Goal: Information Seeking & Learning: Learn about a topic

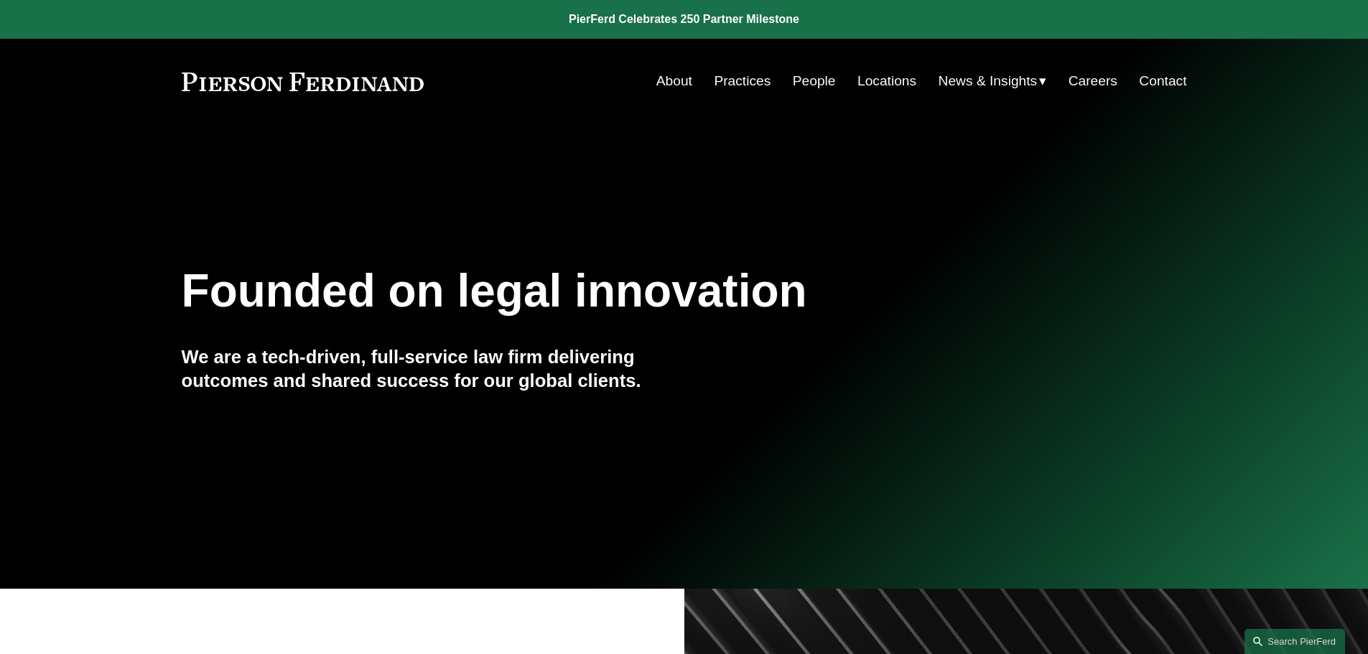
click at [753, 80] on link "Practices" at bounding box center [742, 81] width 57 height 27
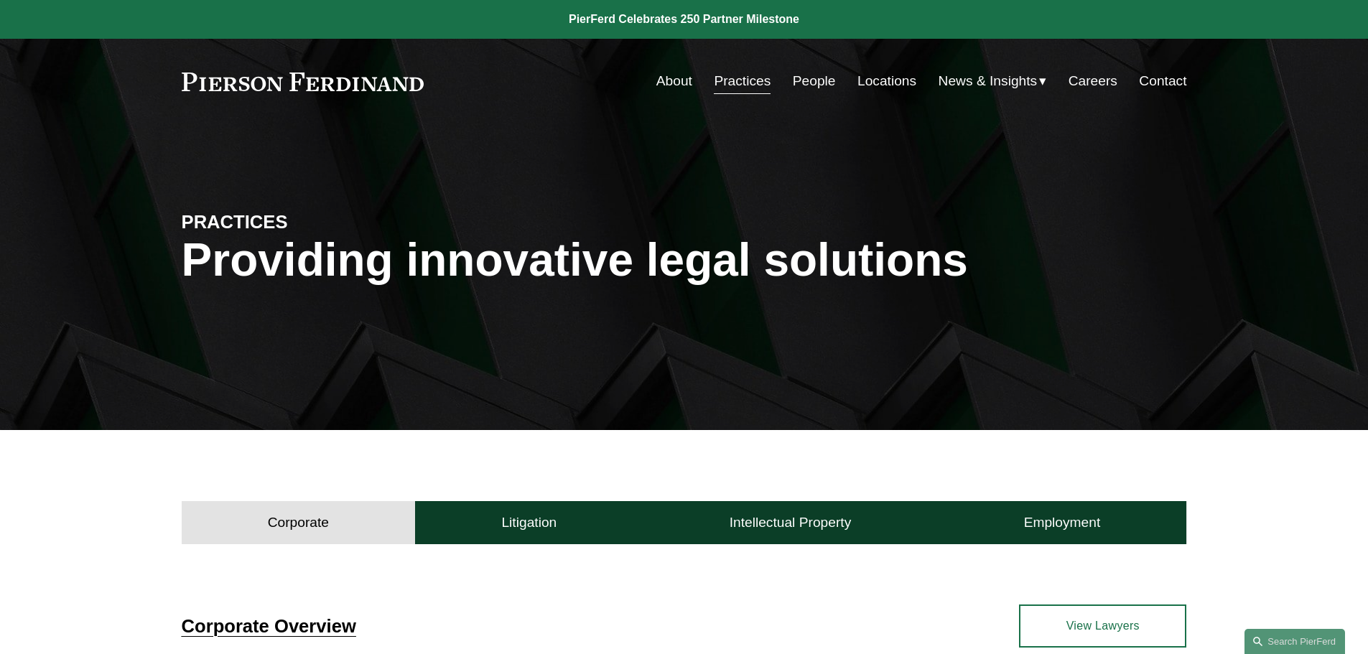
click at [811, 73] on link "People" at bounding box center [814, 81] width 43 height 27
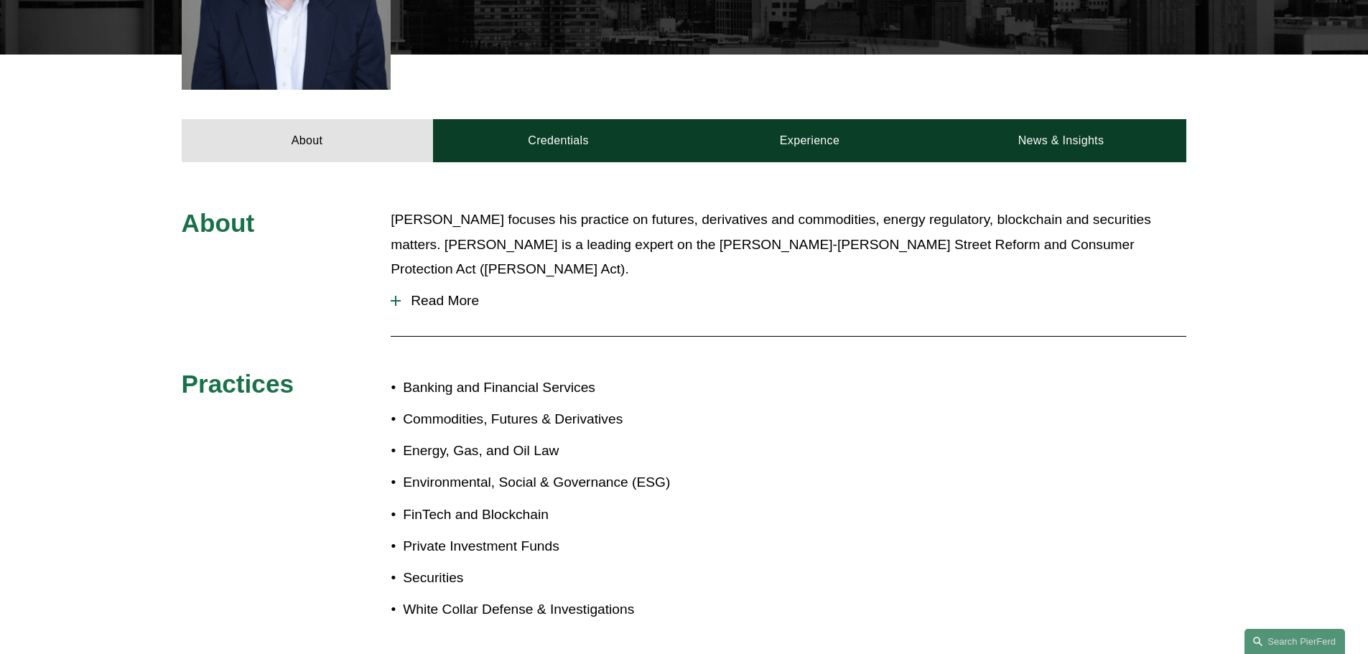
scroll to position [646, 0]
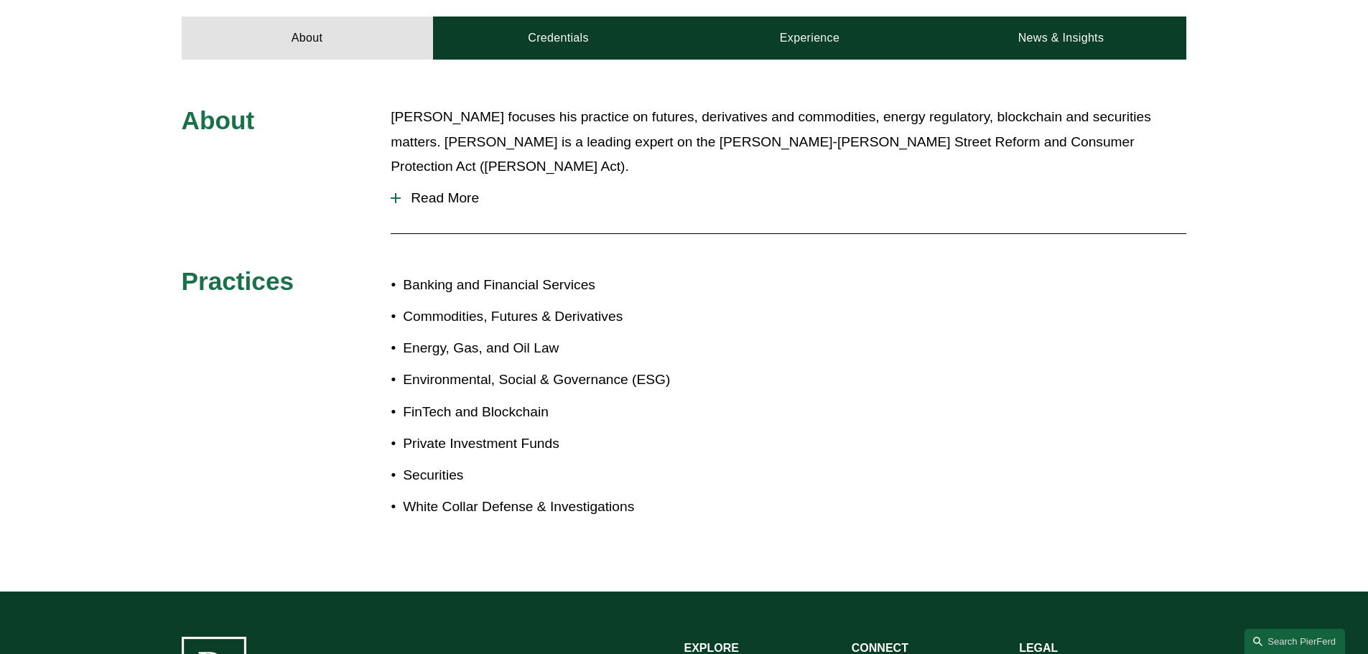
click at [418, 190] on span "Read More" at bounding box center [794, 198] width 786 height 16
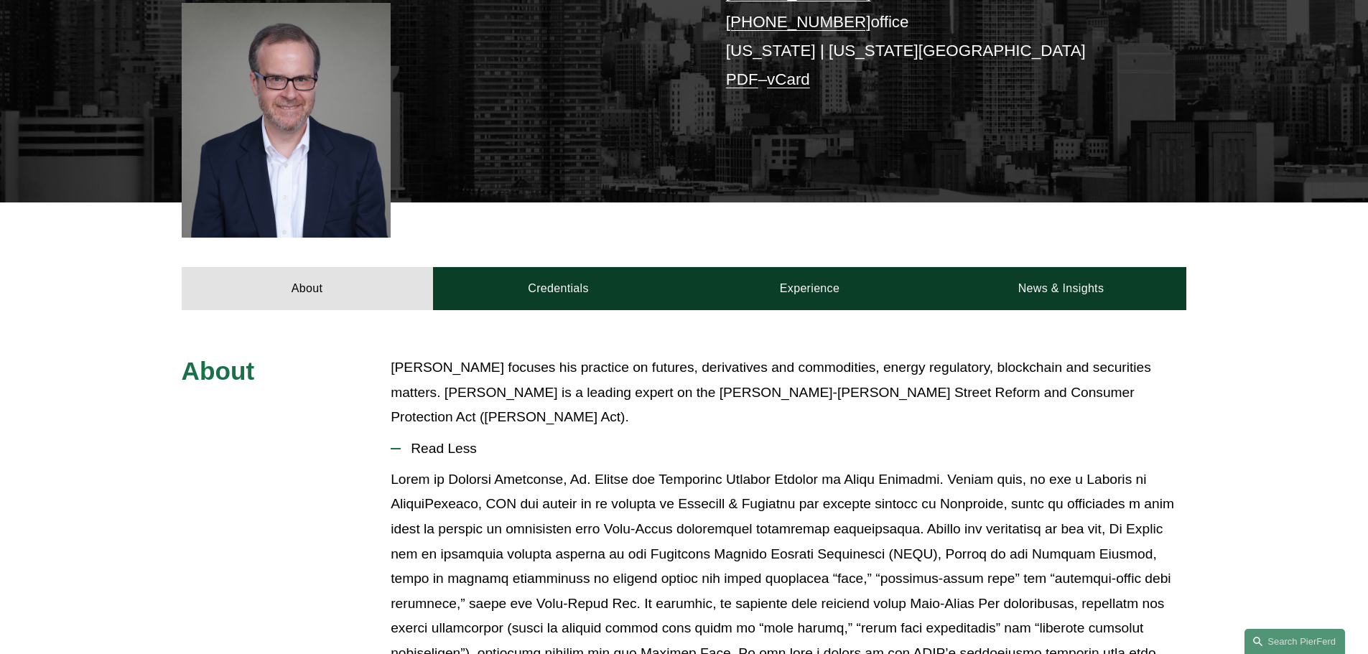
scroll to position [359, 0]
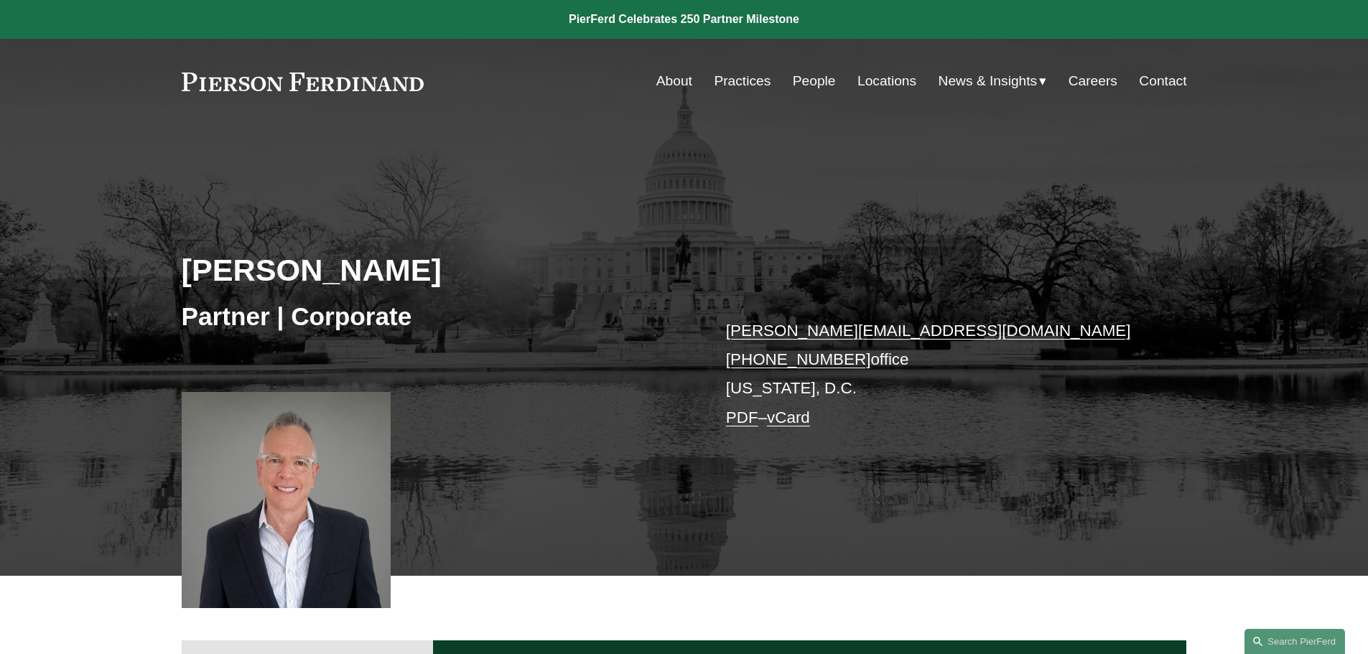
click at [826, 83] on link "People" at bounding box center [814, 81] width 43 height 27
